Goal: Task Accomplishment & Management: Complete application form

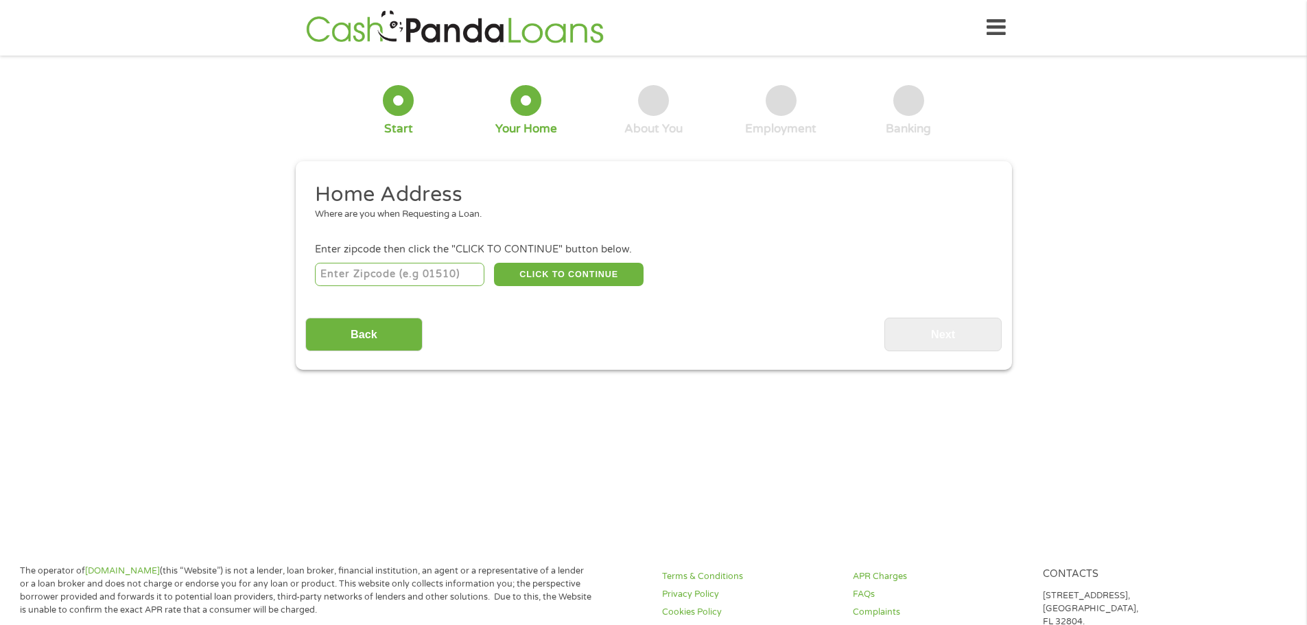
click at [392, 268] on input "number" at bounding box center [400, 274] width 170 height 23
type input "38127"
click at [583, 269] on button "CLICK TO CONTINUE" at bounding box center [569, 274] width 150 height 23
type input "38127"
type input "[GEOGRAPHIC_DATA]"
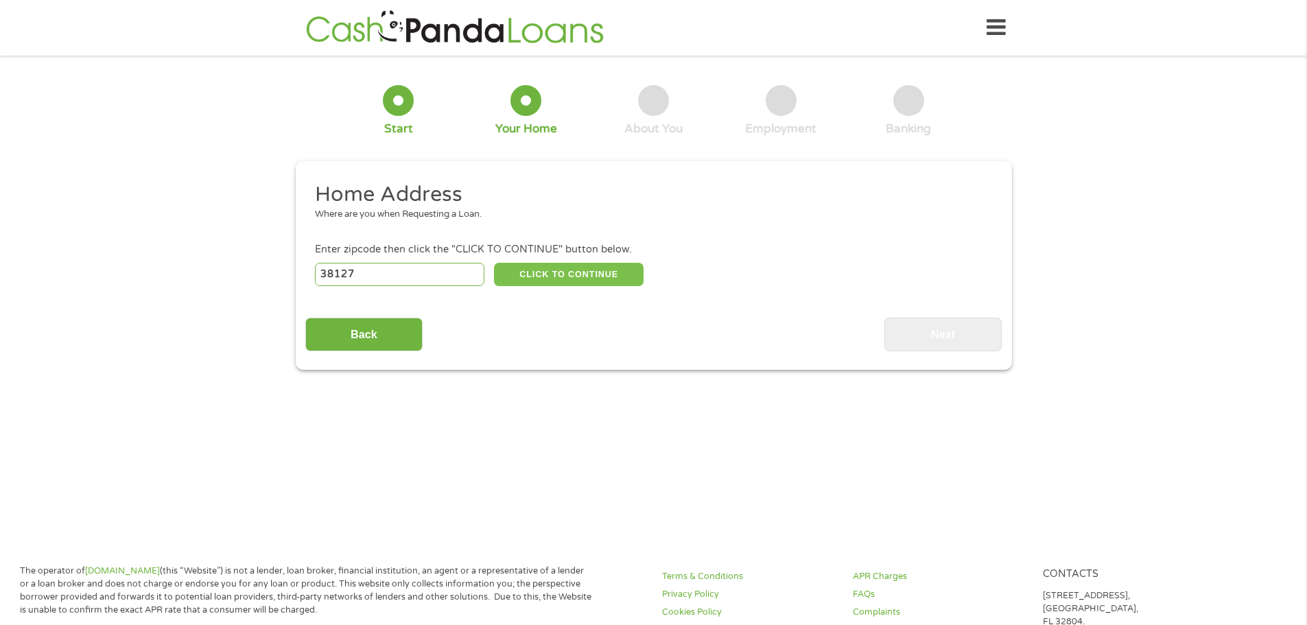
select select "[US_STATE]"
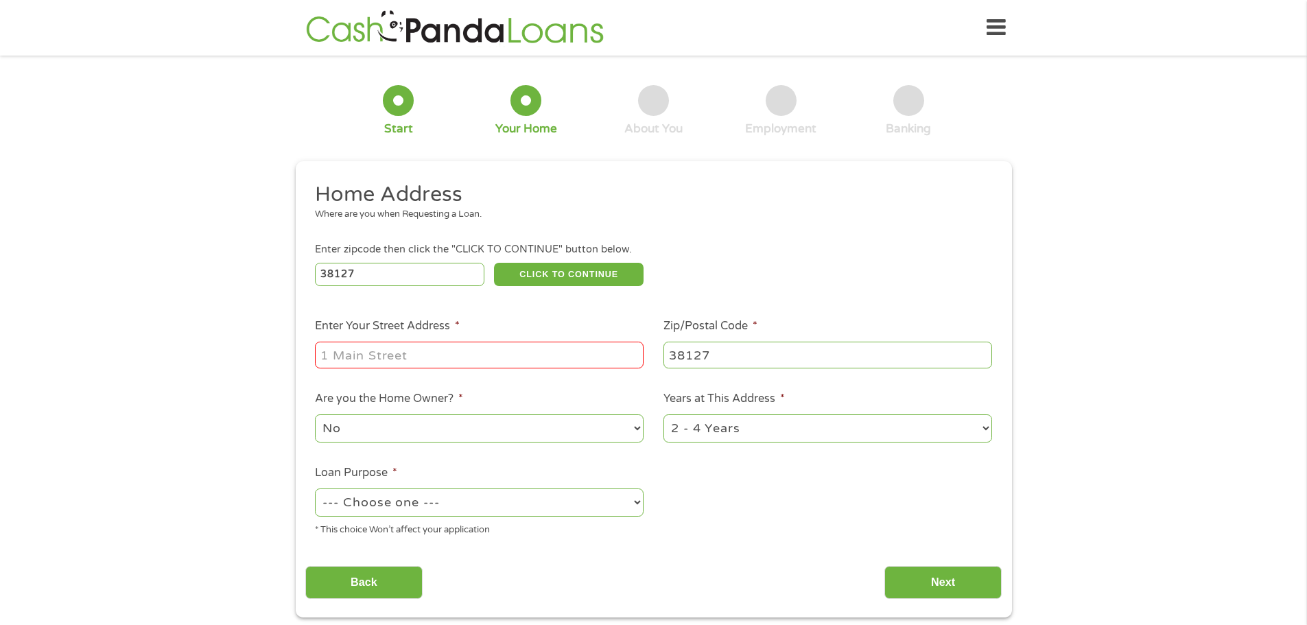
click at [455, 358] on input "Enter Your Street Address *" at bounding box center [479, 355] width 329 height 26
type input "[STREET_ADDRESS]"
click at [629, 432] on select "No Yes" at bounding box center [479, 429] width 329 height 28
select select "yes"
click at [315, 415] on select "No Yes" at bounding box center [479, 429] width 329 height 28
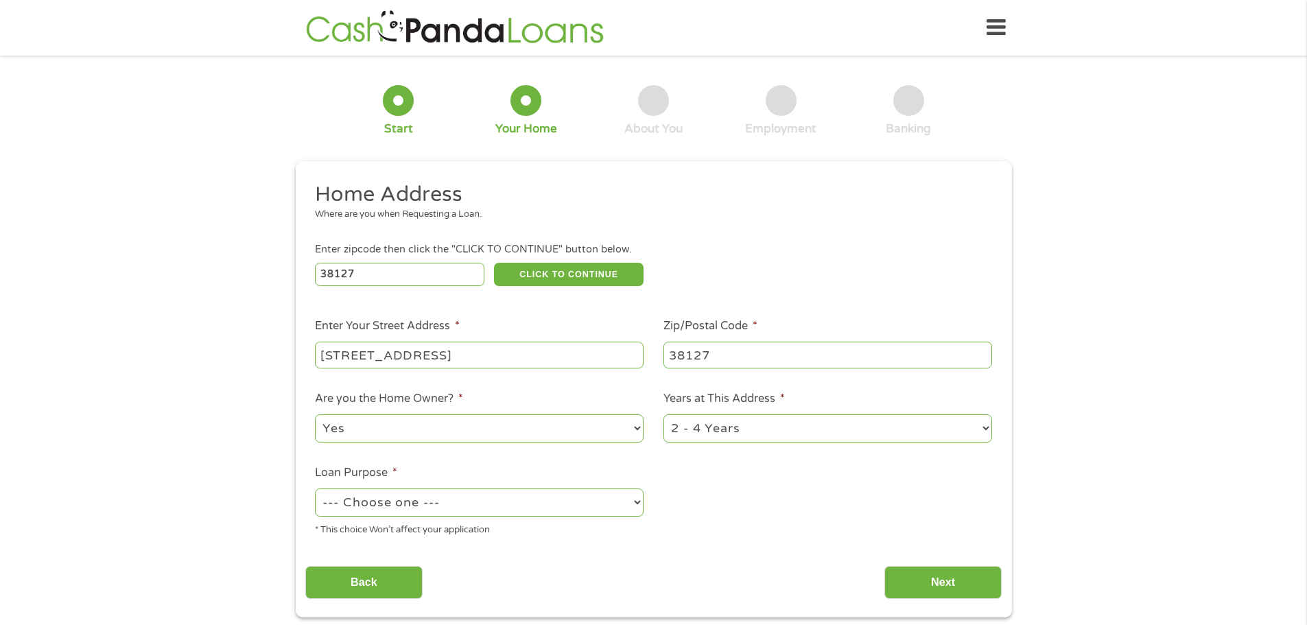
click at [780, 421] on select "1 Year or less 1 - 2 Years 2 - 4 Years Over 4 Years" at bounding box center [828, 429] width 329 height 28
select select "60months"
click at [664, 415] on select "1 Year or less 1 - 2 Years 2 - 4 Years Over 4 Years" at bounding box center [828, 429] width 329 height 28
click at [576, 502] on select "--- Choose one --- Pay Bills Debt Consolidation Home Improvement Major Purchase…" at bounding box center [479, 503] width 329 height 28
select select "shorttermcash"
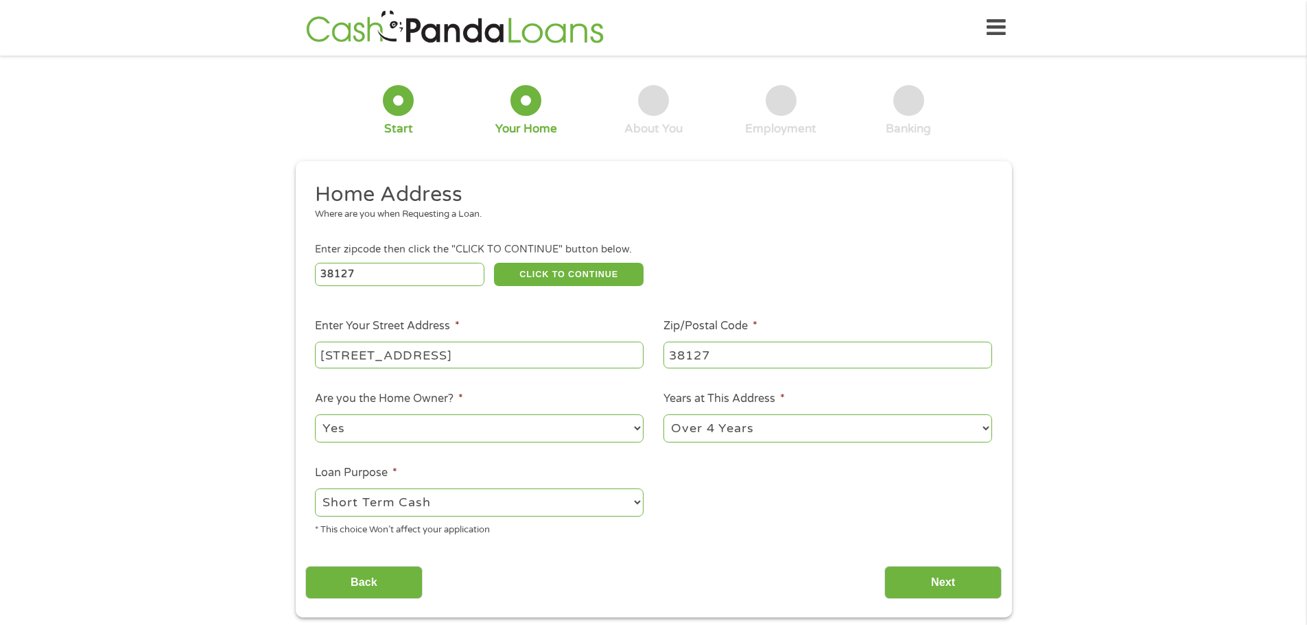
click at [315, 489] on select "--- Choose one --- Pay Bills Debt Consolidation Home Improvement Major Purchase…" at bounding box center [479, 503] width 329 height 28
click at [908, 574] on input "Next" at bounding box center [943, 583] width 117 height 34
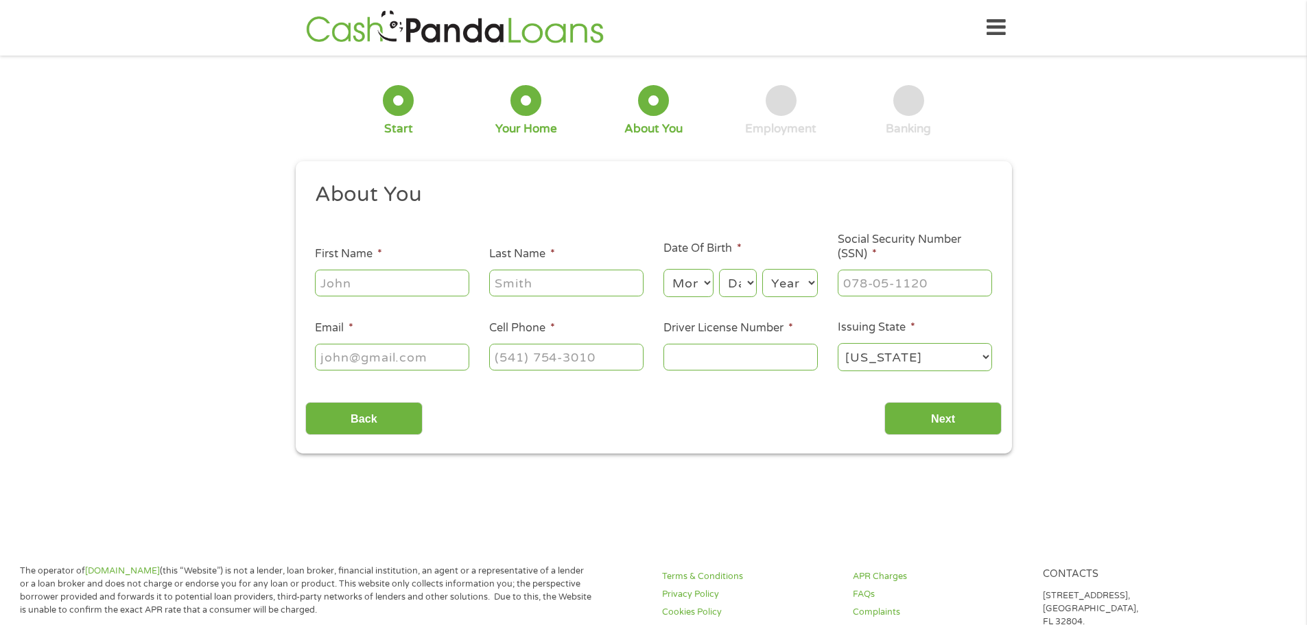
scroll to position [5, 5]
click at [407, 280] on input "First Name *" at bounding box center [392, 283] width 154 height 26
type input "[PERSON_NAME]"
type input "Andies"
click at [707, 277] on select "Month 1 2 3 4 5 6 7 8 9 10 11 12" at bounding box center [689, 283] width 50 height 28
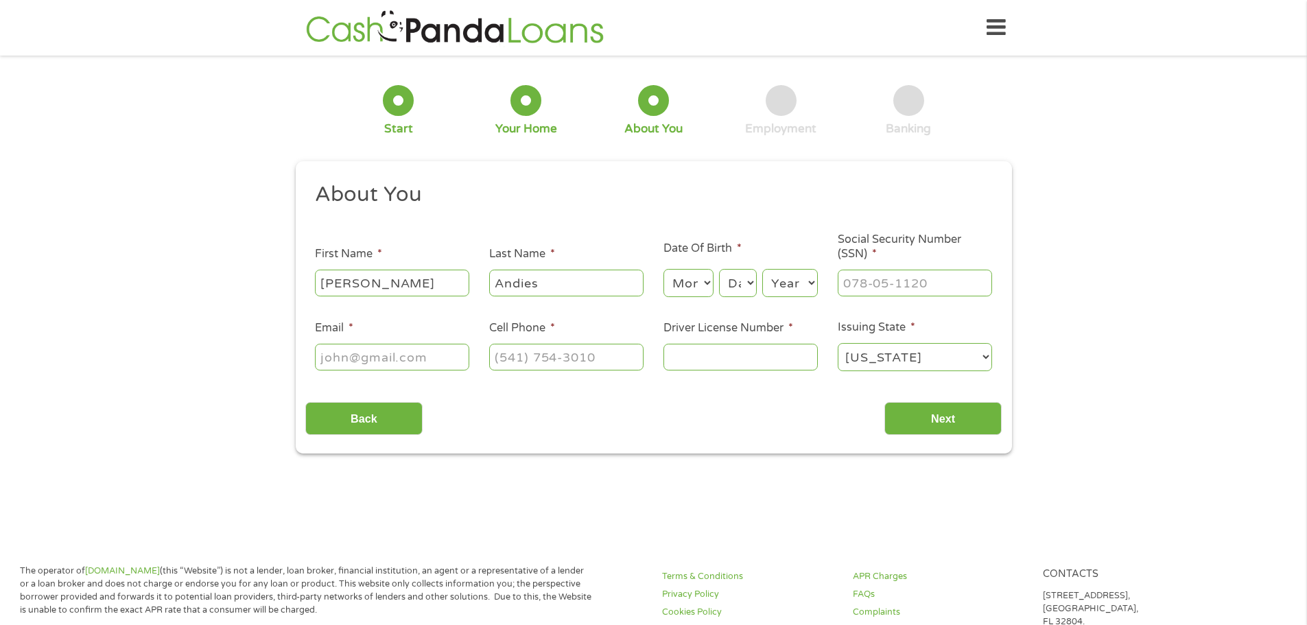
select select "4"
click at [664, 269] on select "Month 1 2 3 4 5 6 7 8 9 10 11 12" at bounding box center [689, 283] width 50 height 28
click at [749, 283] on select "Day 1 2 3 4 5 6 7 8 9 10 11 12 13 14 15 16 17 18 19 20 21 22 23 24 25 26 27 28 …" at bounding box center [737, 283] width 37 height 28
select select "3"
click at [719, 269] on select "Day 1 2 3 4 5 6 7 8 9 10 11 12 13 14 15 16 17 18 19 20 21 22 23 24 25 26 27 28 …" at bounding box center [737, 283] width 37 height 28
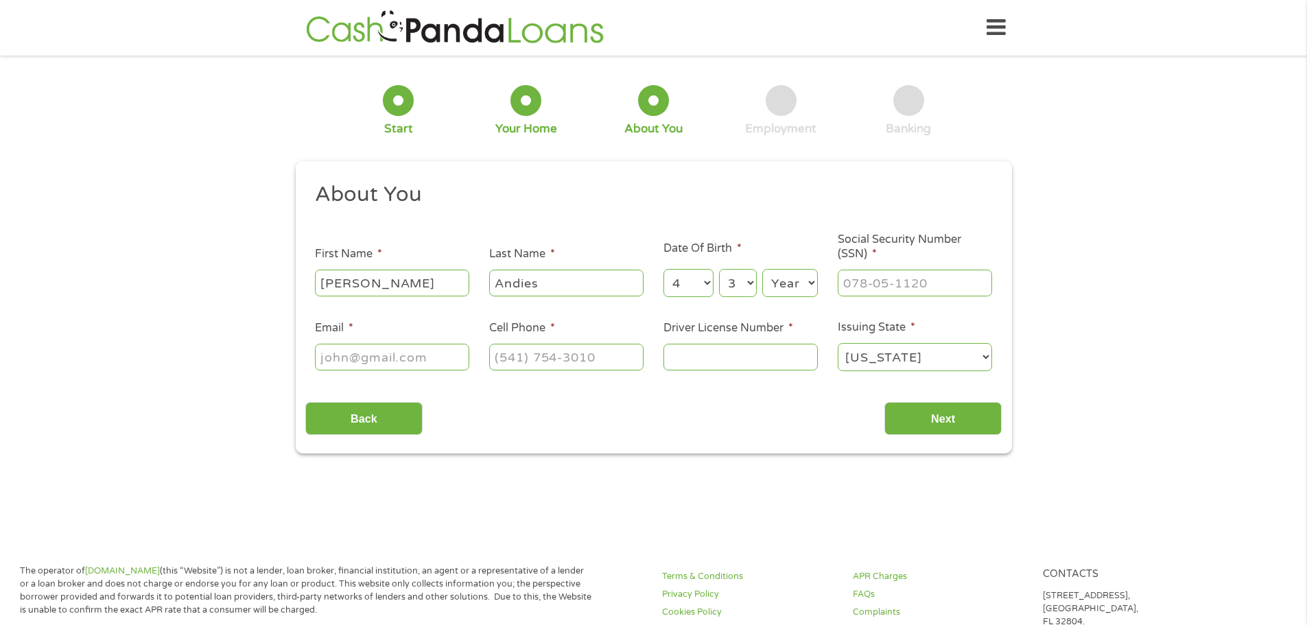
click at [801, 292] on select "Year [DATE] 2006 2005 2004 2003 2002 2001 2000 1999 1998 1997 1996 1995 1994 19…" at bounding box center [791, 283] width 56 height 28
select select "1964"
click at [763, 269] on select "Year [DATE] 2006 2005 2004 2003 2002 2001 2000 1999 1998 1997 1996 1995 1994 19…" at bounding box center [791, 283] width 56 height 28
click at [901, 285] on input "___-__-____" at bounding box center [915, 283] width 154 height 26
type input "009-48-7884"
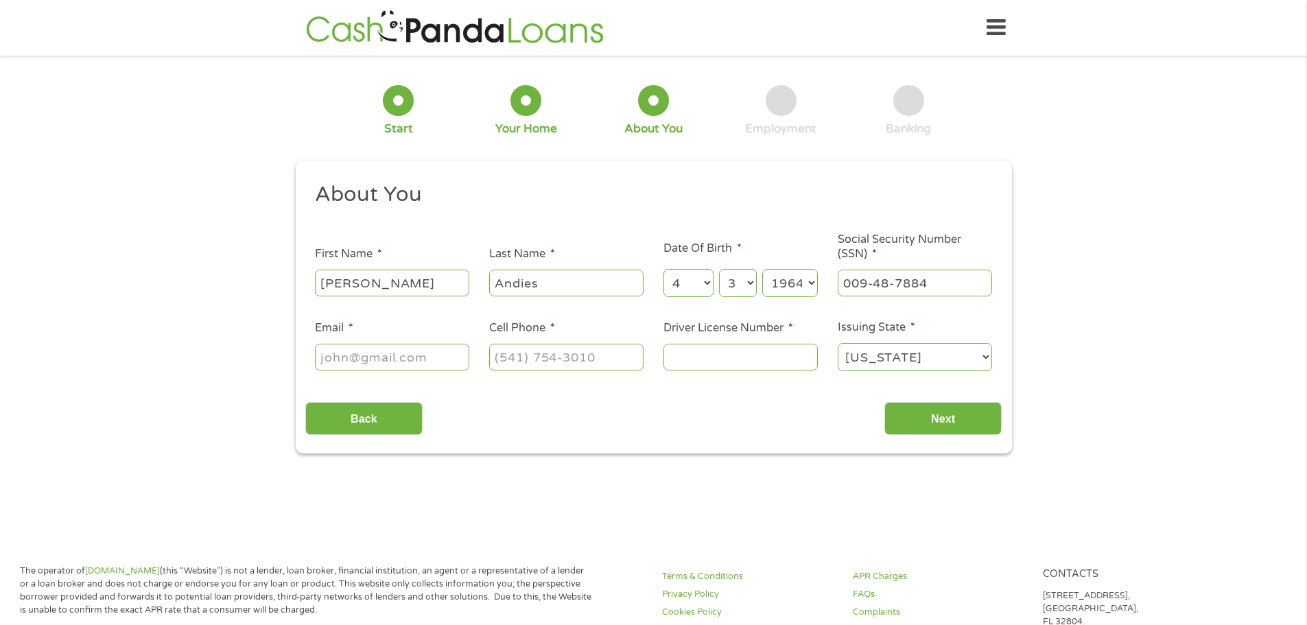
click at [349, 353] on input "Email *" at bounding box center [392, 357] width 154 height 26
type input "[DOMAIN_NAME][EMAIL_ADDRESS][DOMAIN_NAME]"
click at [526, 360] on input "(___) ___-____" at bounding box center [566, 357] width 154 height 26
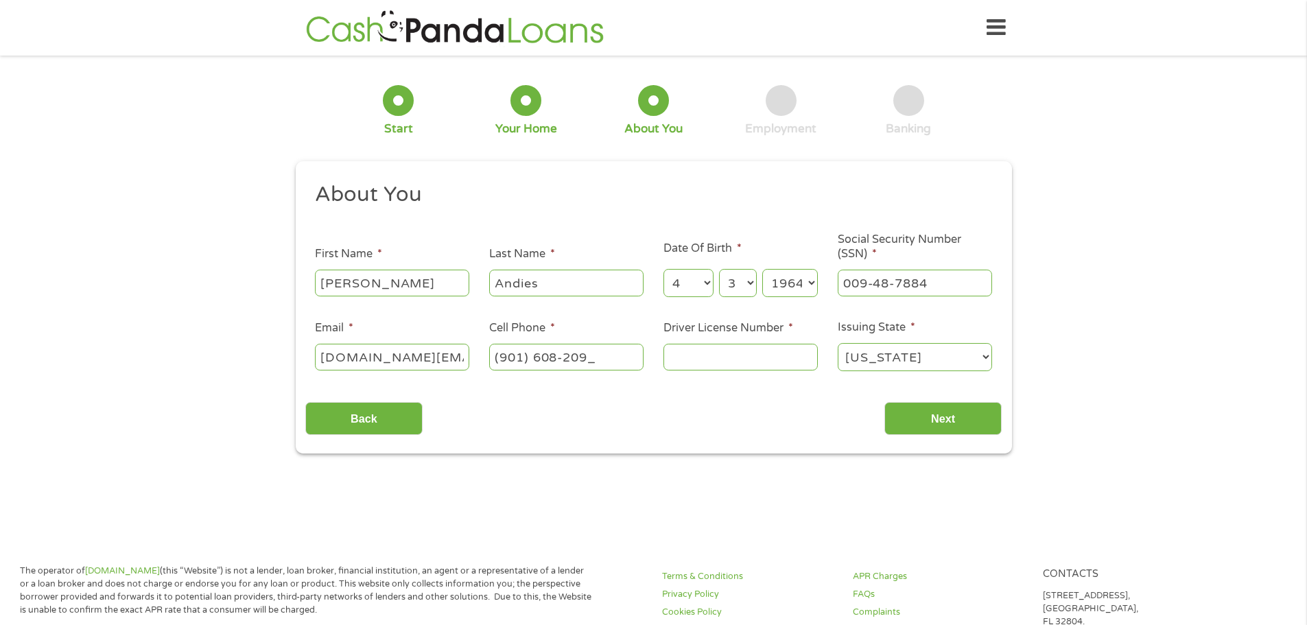
type input "[PHONE_NUMBER]"
click at [734, 361] on input "Driver License Number *" at bounding box center [741, 357] width 154 height 26
type input "119394457"
click at [936, 415] on input "Next" at bounding box center [943, 419] width 117 height 34
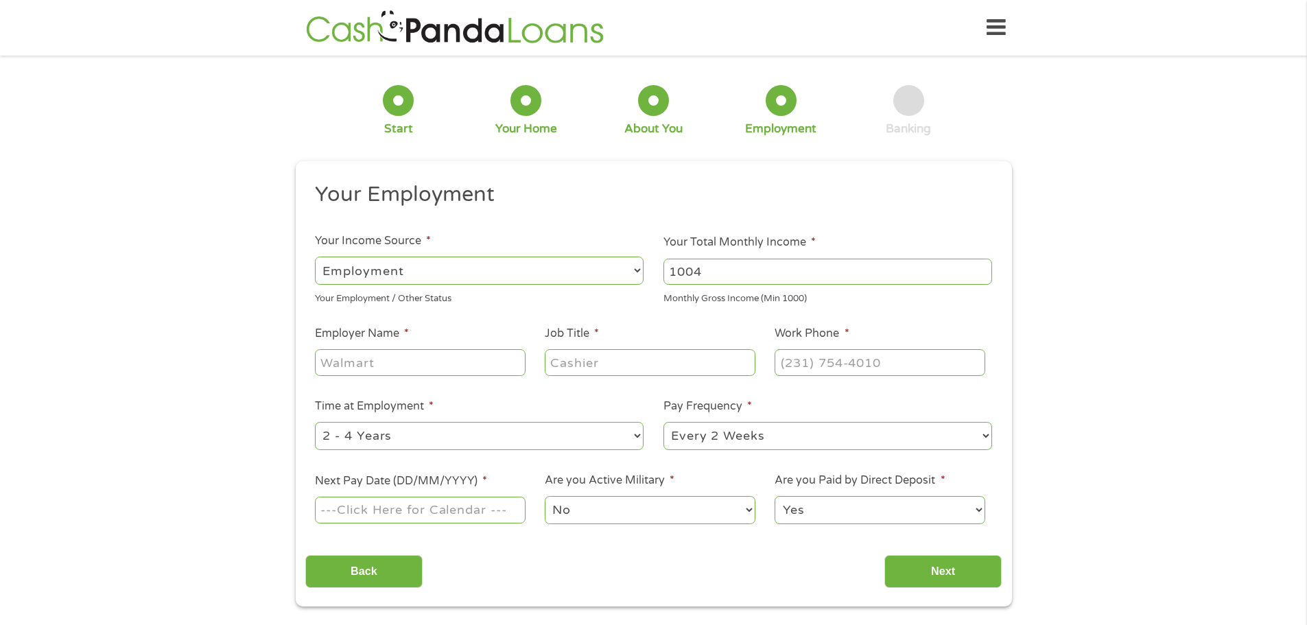
click at [981, 267] on input "1004" at bounding box center [828, 272] width 329 height 26
click at [981, 267] on input "1005" at bounding box center [828, 272] width 329 height 26
drag, startPoint x: 712, startPoint y: 272, endPoint x: 502, endPoint y: 280, distance: 210.2
click at [507, 269] on ul "Your Employment Your Income Source * --- Choose one --- Employment [DEMOGRAPHIC…" at bounding box center [653, 359] width 697 height 356
type input "3000"
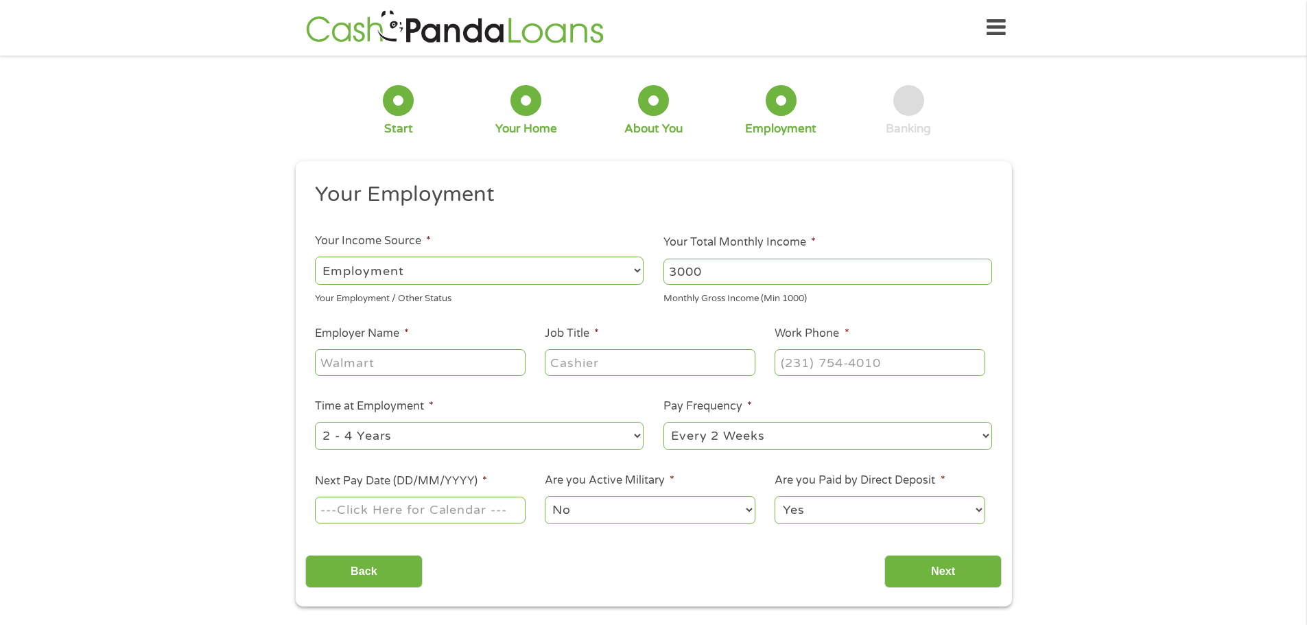
click at [398, 364] on input "Employer Name *" at bounding box center [420, 362] width 210 height 26
type input "CircleK"
type input "Assistant Manager"
click at [813, 369] on input "(___) ___-____" at bounding box center [880, 362] width 210 height 26
type input "[PHONE_NUMBER]"
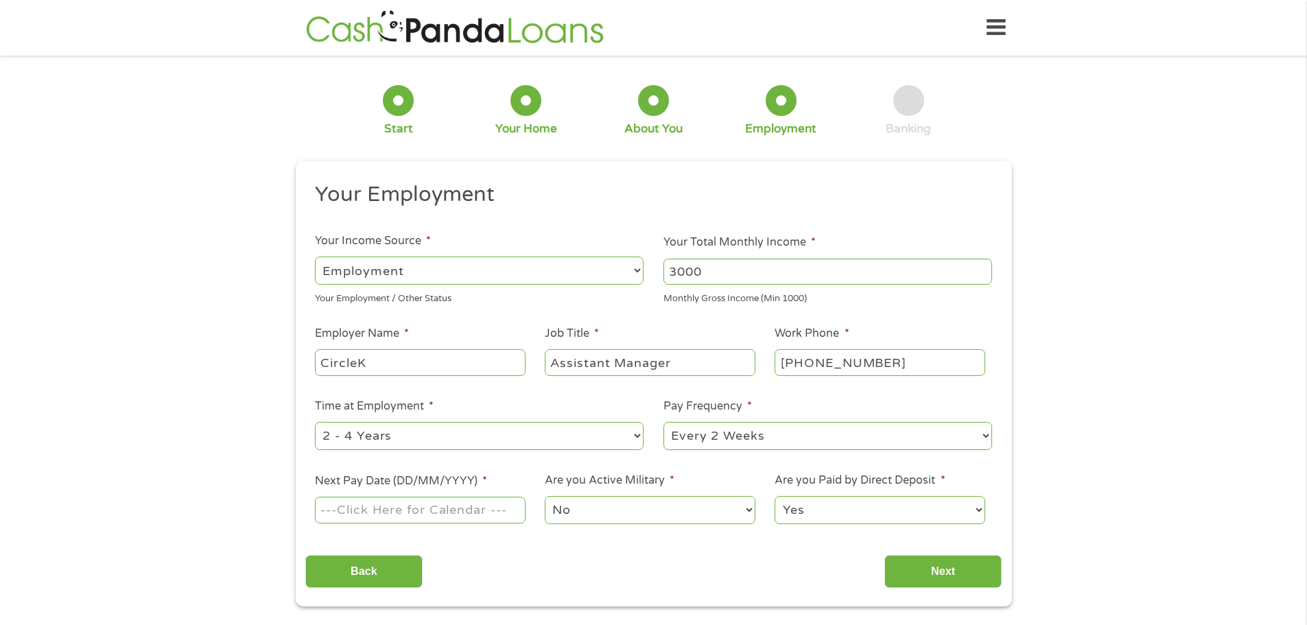
click at [639, 434] on select "--- Choose one --- 1 Year or less 1 - 2 Years 2 - 4 Years Over 4 Years" at bounding box center [479, 436] width 329 height 28
select select "12months"
click at [315, 422] on select "--- Choose one --- 1 Year or less 1 - 2 Years 2 - 4 Years Over 4 Years" at bounding box center [479, 436] width 329 height 28
click at [933, 439] on select "--- Choose one --- Every 2 Weeks Every Week Monthly Semi-Monthly" at bounding box center [828, 436] width 329 height 28
select select "weekly"
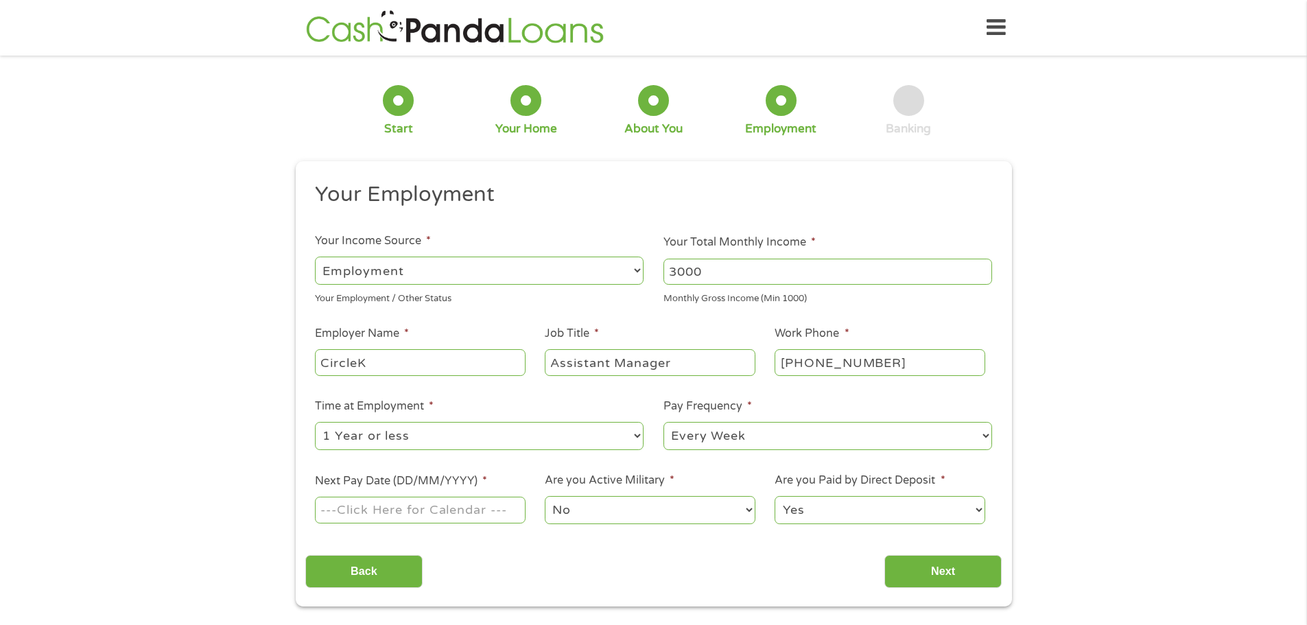
click at [664, 422] on select "--- Choose one --- Every 2 Weeks Every Week Monthly Semi-Monthly" at bounding box center [828, 436] width 329 height 28
click at [395, 511] on input "Next Pay Date (DD/MM/YYYY) *" at bounding box center [420, 510] width 210 height 26
type input "[DATE]"
click at [949, 572] on input "Next" at bounding box center [943, 572] width 117 height 34
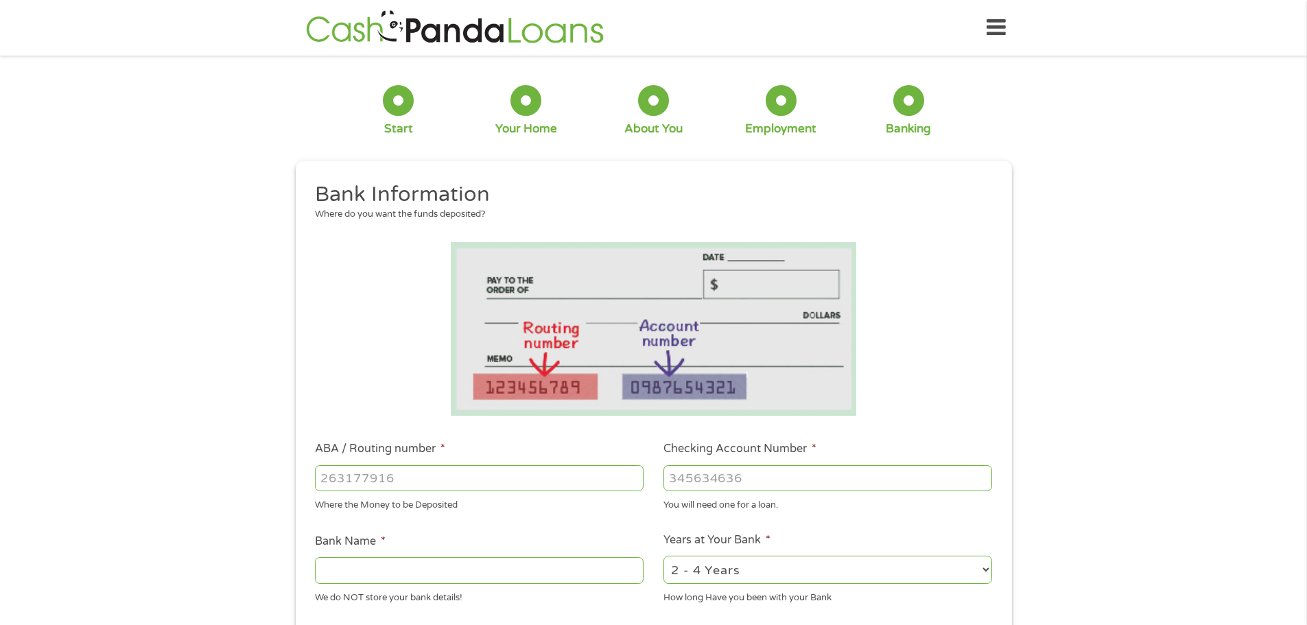
click at [410, 481] on input "ABA / Routing number *" at bounding box center [479, 478] width 329 height 26
type input "103100195"
type input "CENTRAL NATIONAL BANK TRUST"
type input "103100195"
click at [760, 476] on input "Checking Account Number *" at bounding box center [828, 478] width 329 height 26
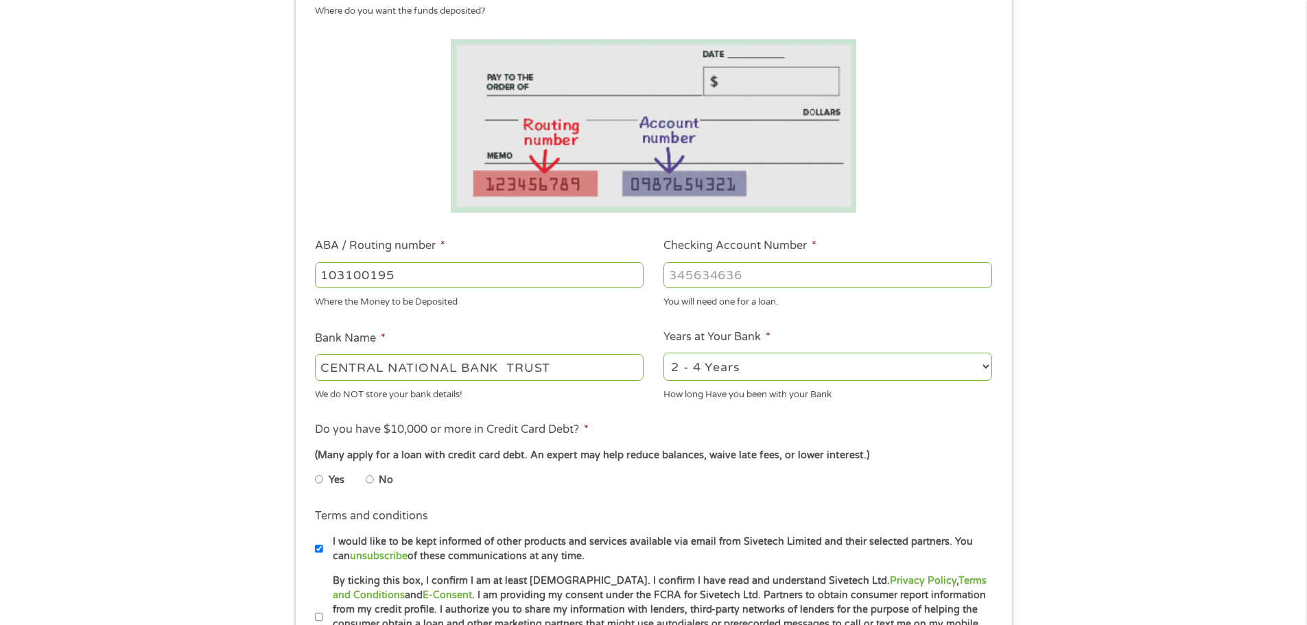
scroll to position [206, 0]
type input "[CREDIT_CARD_NUMBER]"
click at [986, 362] on select "2 - 4 Years 6 - 12 Months 1 - 2 Years Over 4 Years" at bounding box center [828, 364] width 329 height 28
select select "12months"
click at [664, 350] on select "2 - 4 Years 6 - 12 Months 1 - 2 Years Over 4 Years" at bounding box center [828, 364] width 329 height 28
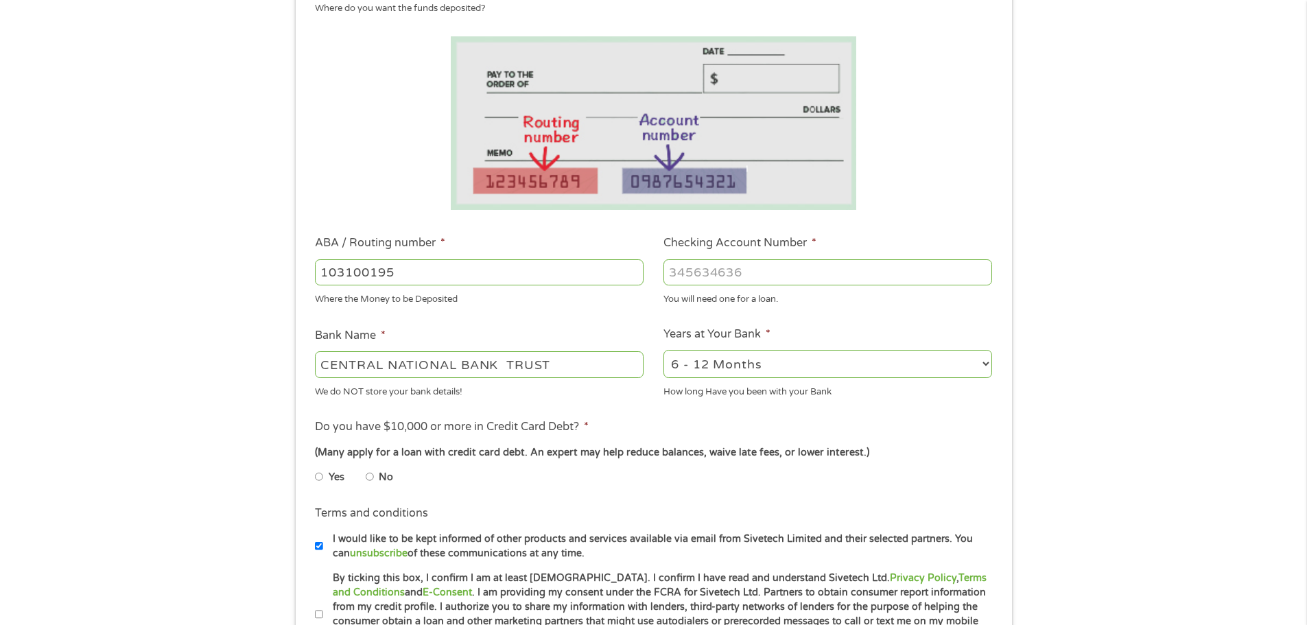
click at [369, 476] on input "No" at bounding box center [370, 477] width 8 height 22
radio input "true"
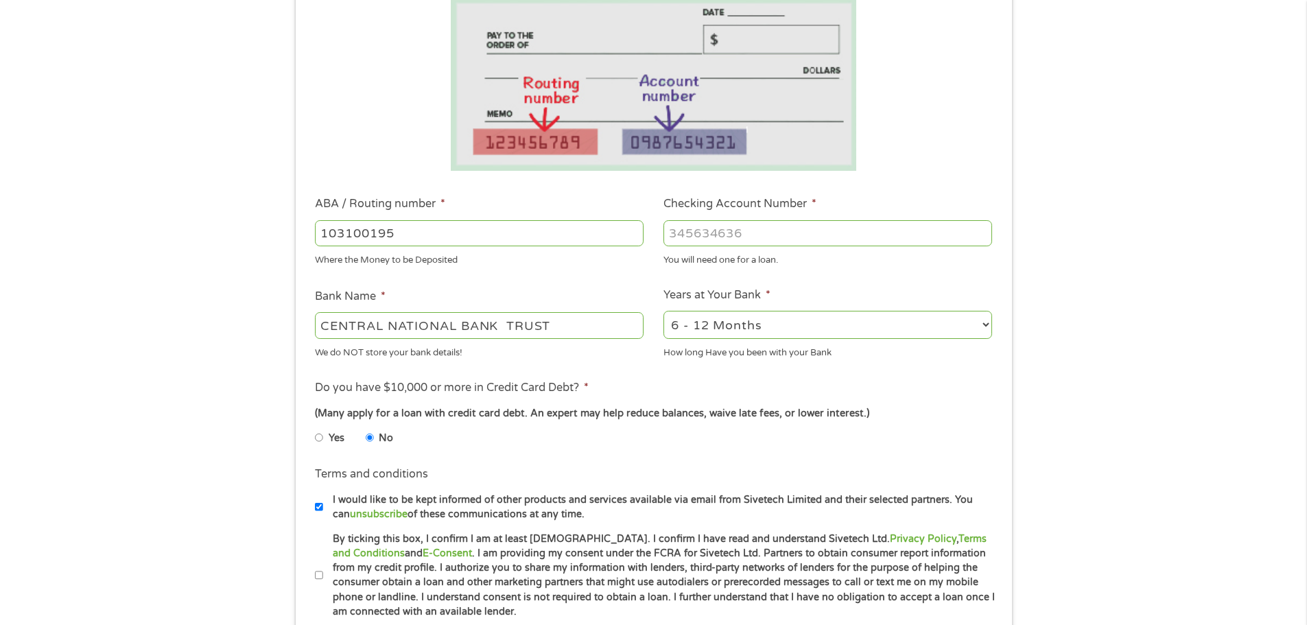
scroll to position [343, 0]
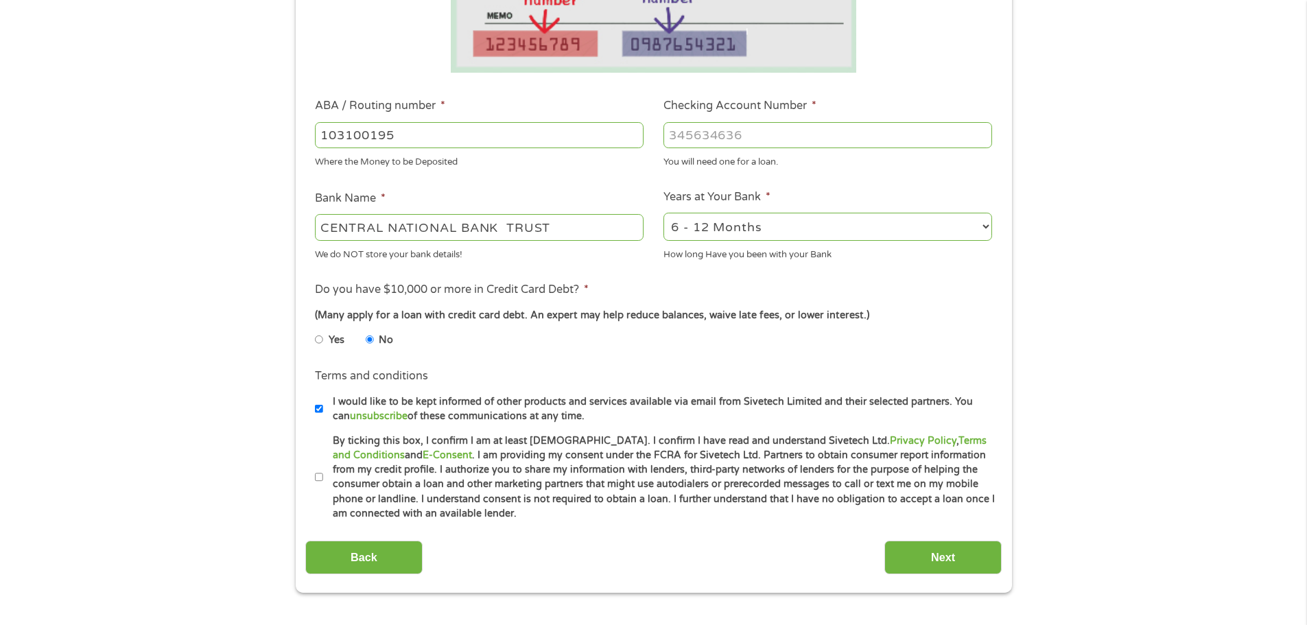
click at [318, 478] on input "By ticking this box, I confirm I am at least [DEMOGRAPHIC_DATA]. I confirm I ha…" at bounding box center [319, 478] width 8 height 22
checkbox input "true"
click at [951, 566] on input "Next" at bounding box center [943, 558] width 117 height 34
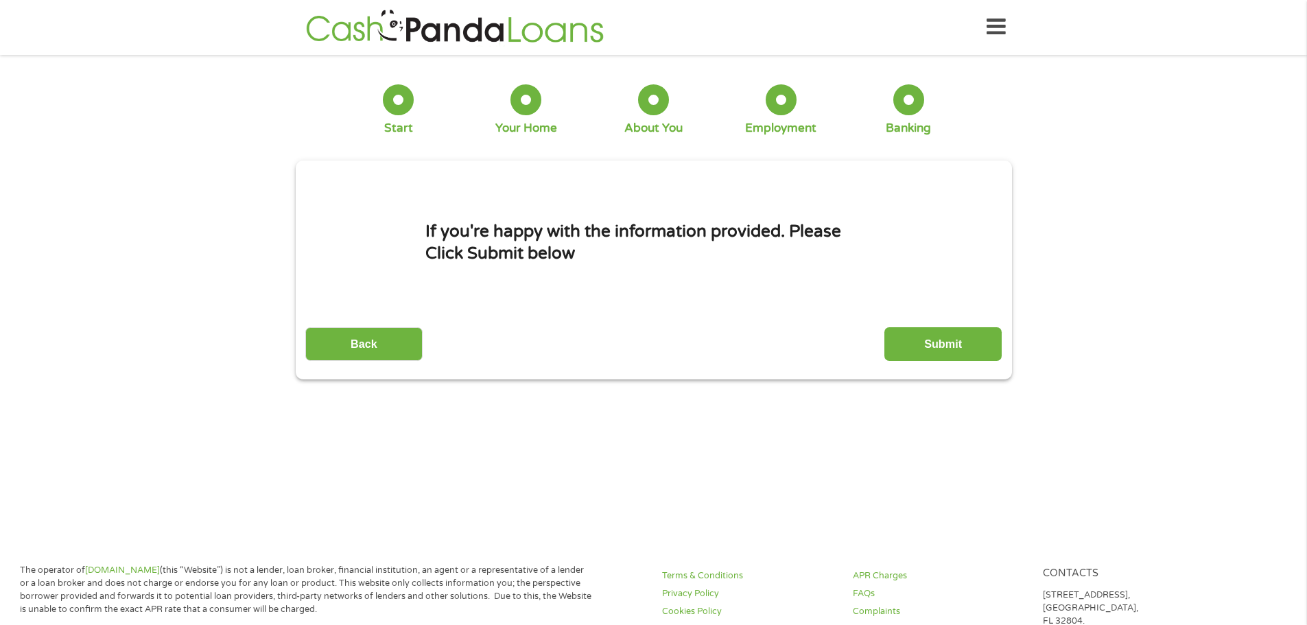
scroll to position [0, 0]
click at [945, 342] on input "Submit" at bounding box center [943, 345] width 117 height 34
